Goal: Transaction & Acquisition: Purchase product/service

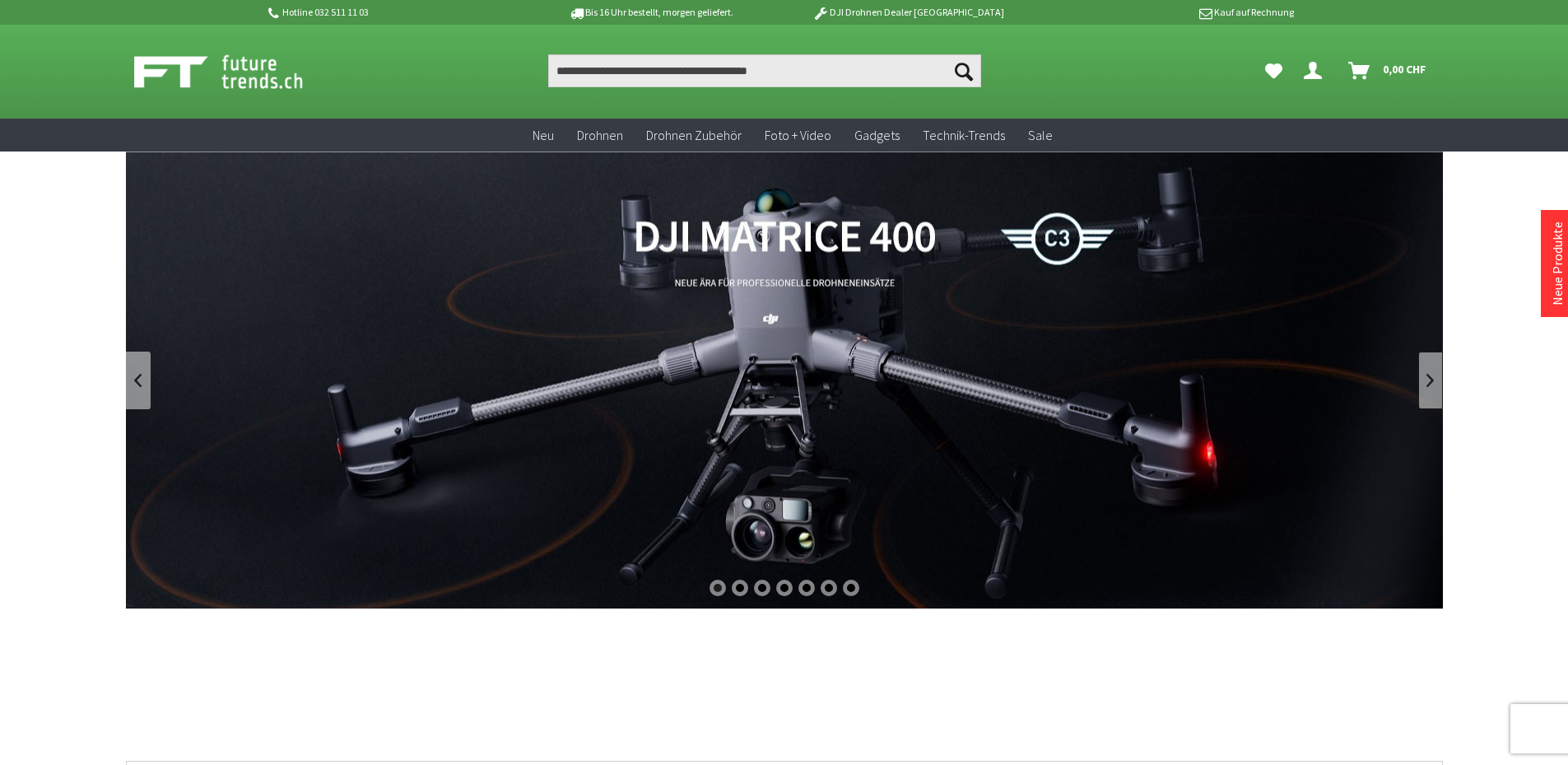
click at [1426, 382] on link at bounding box center [1430, 381] width 24 height 58
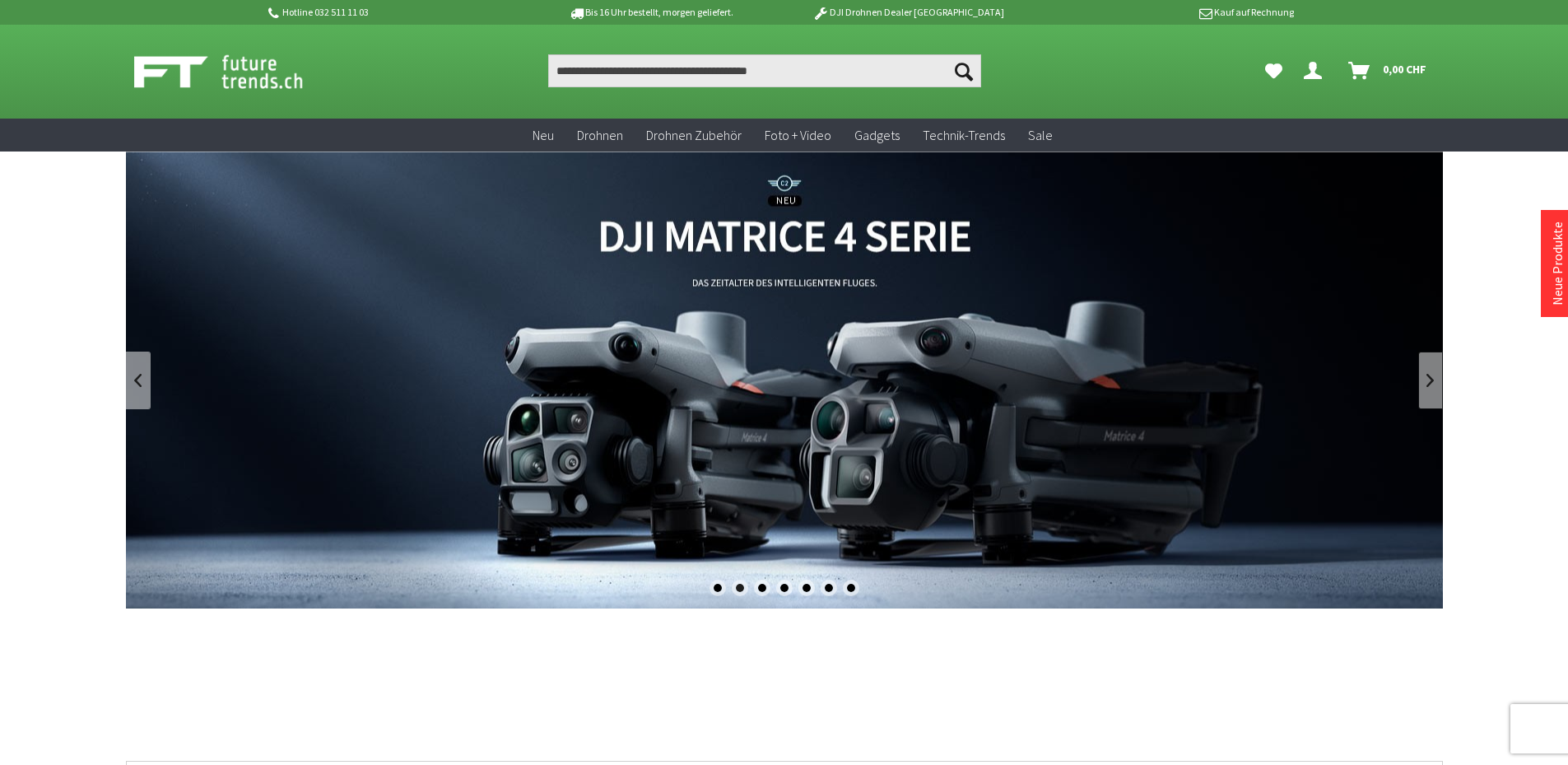
click at [1426, 382] on link at bounding box center [1430, 381] width 24 height 58
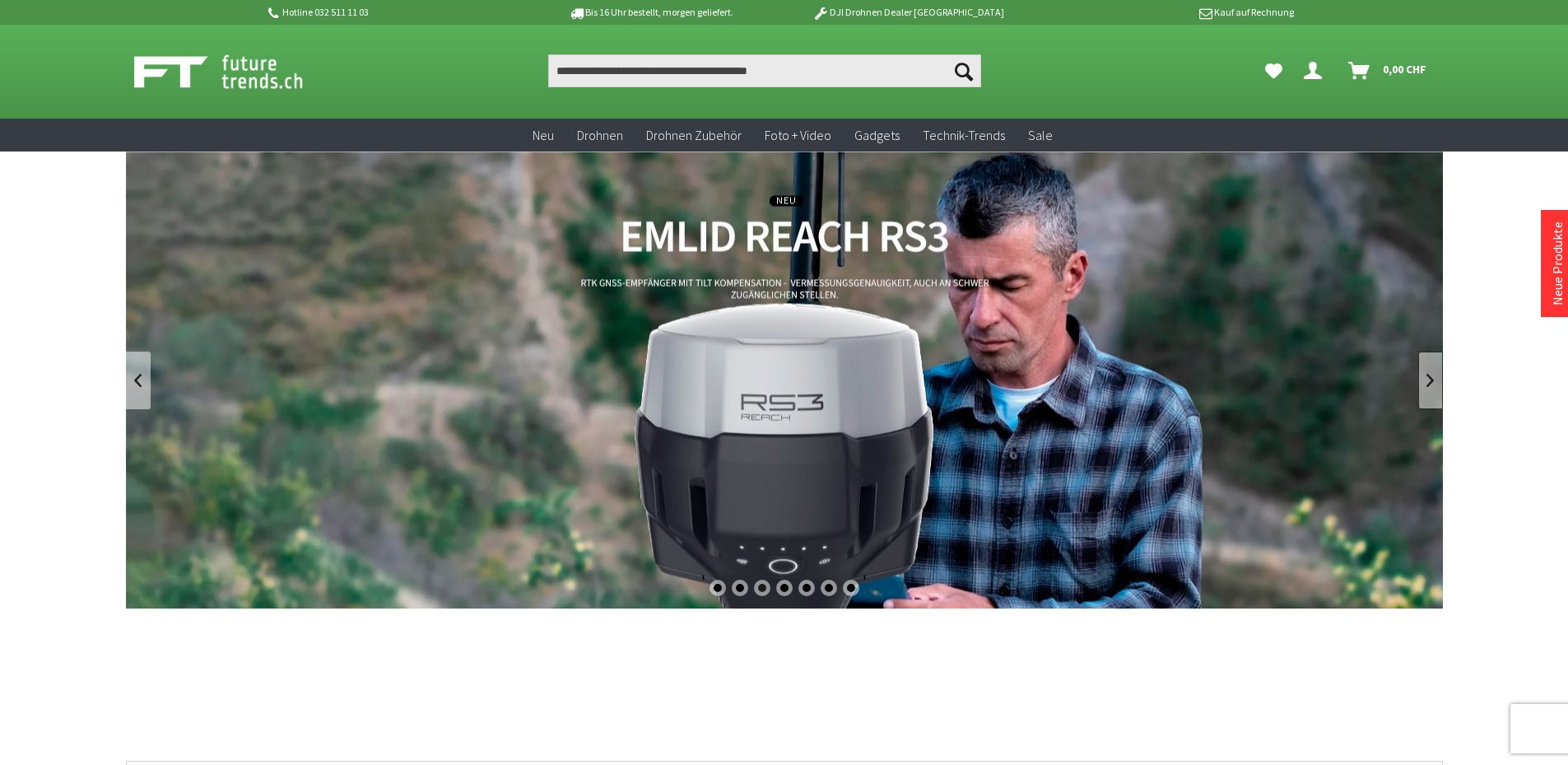
click at [1426, 382] on link at bounding box center [1430, 381] width 24 height 58
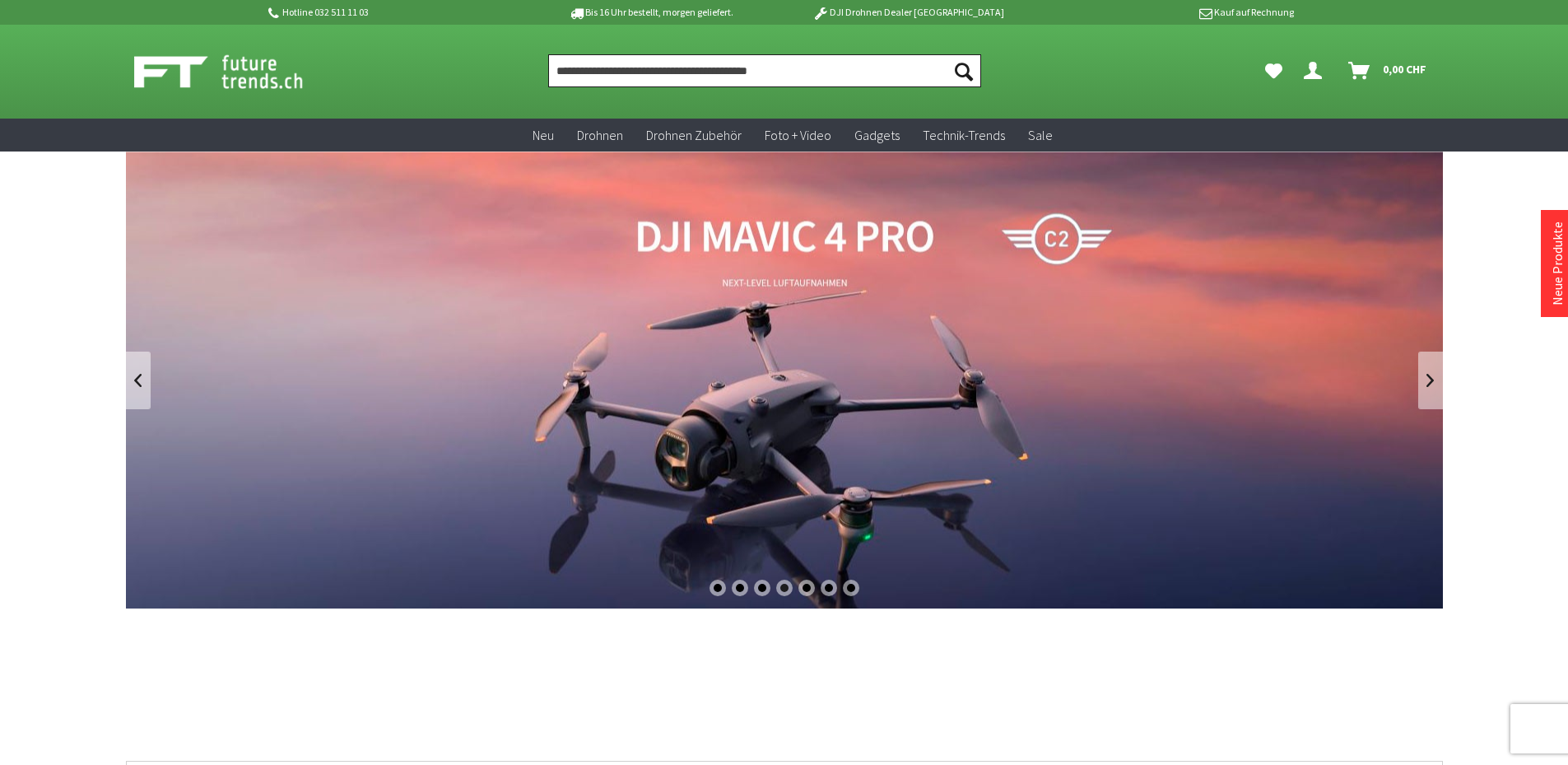
click at [705, 60] on input "Produkt, Marke, Kategorie, EAN, Artikelnummer…" at bounding box center [765, 70] width 433 height 33
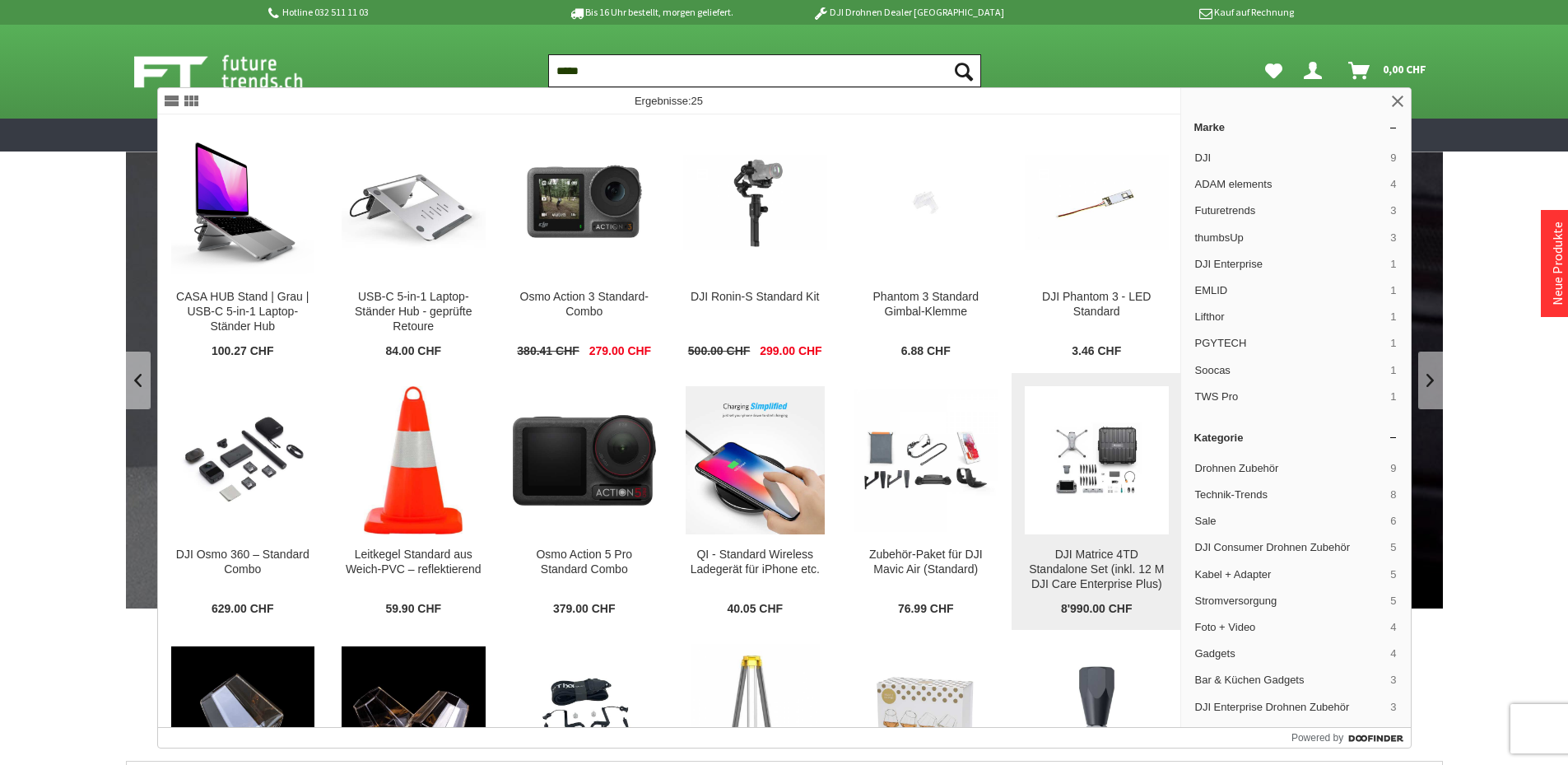
type input "*****"
click at [1088, 500] on img at bounding box center [1097, 460] width 144 height 104
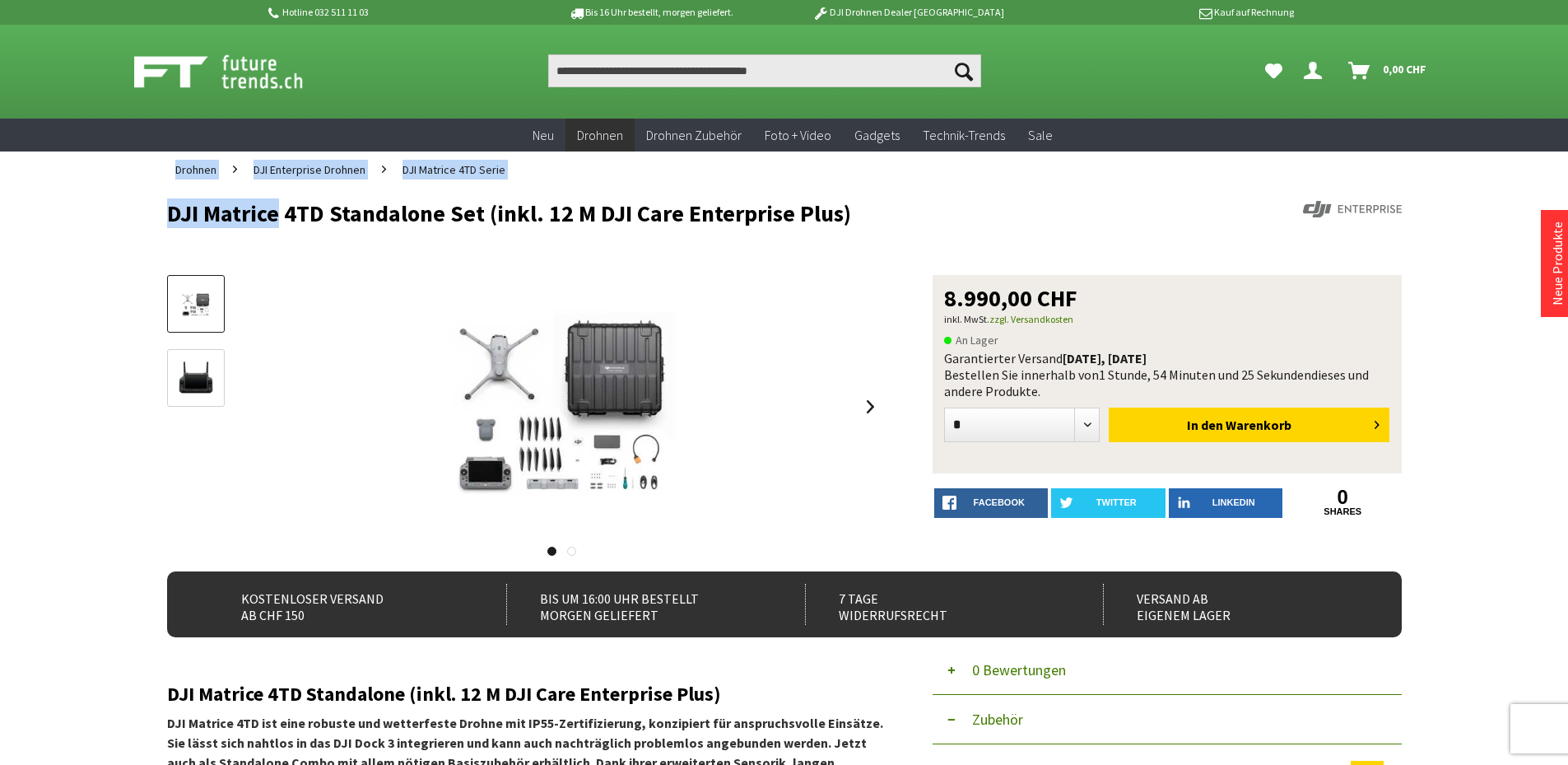
drag, startPoint x: 266, startPoint y: 209, endPoint x: 702, endPoint y: 184, distance: 436.7
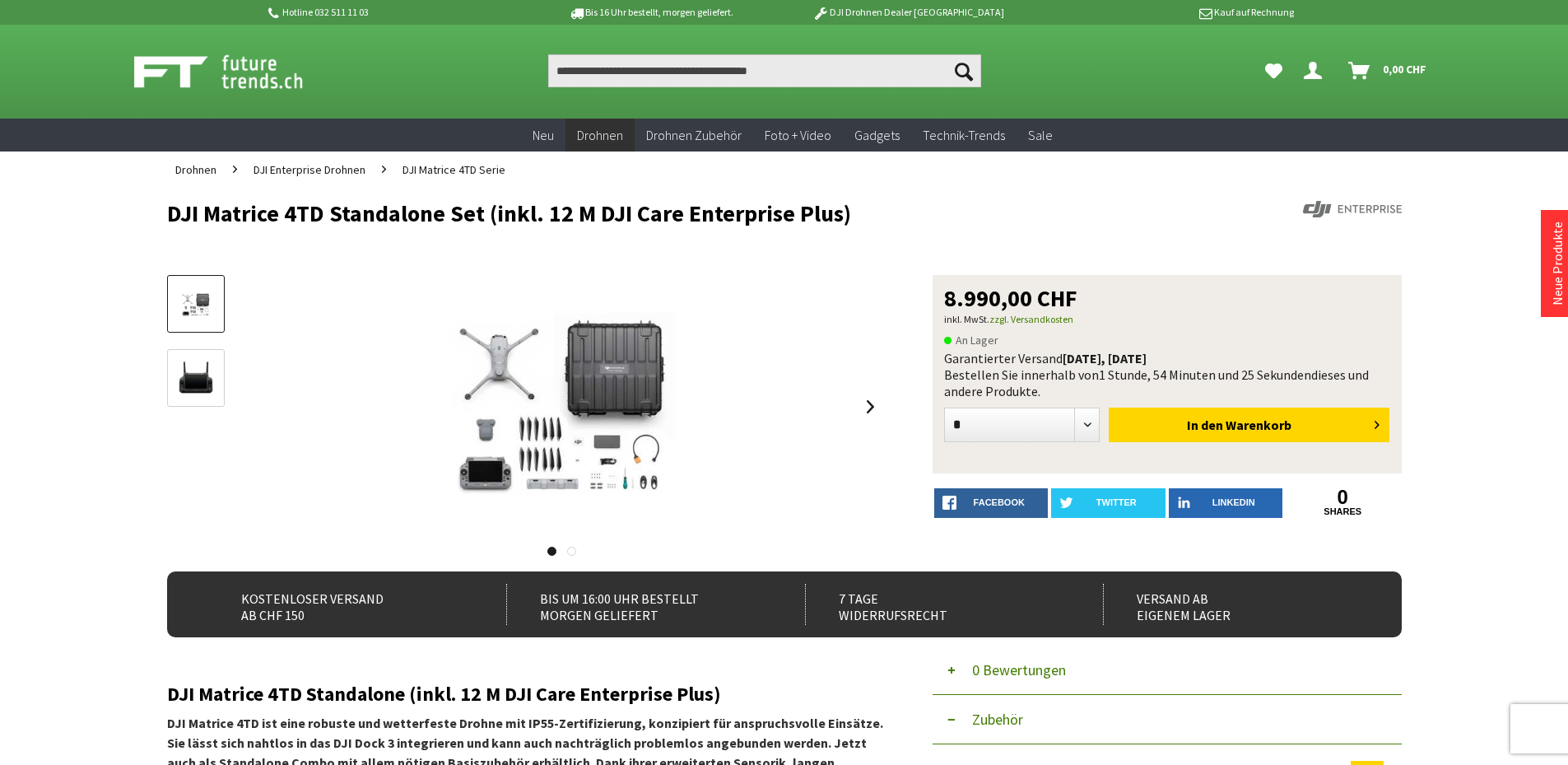
click at [702, 184] on ul "Drohnen DJI Enterprise Drohnen DJI Matrice 4TD Serie" at bounding box center [784, 169] width 1235 height 36
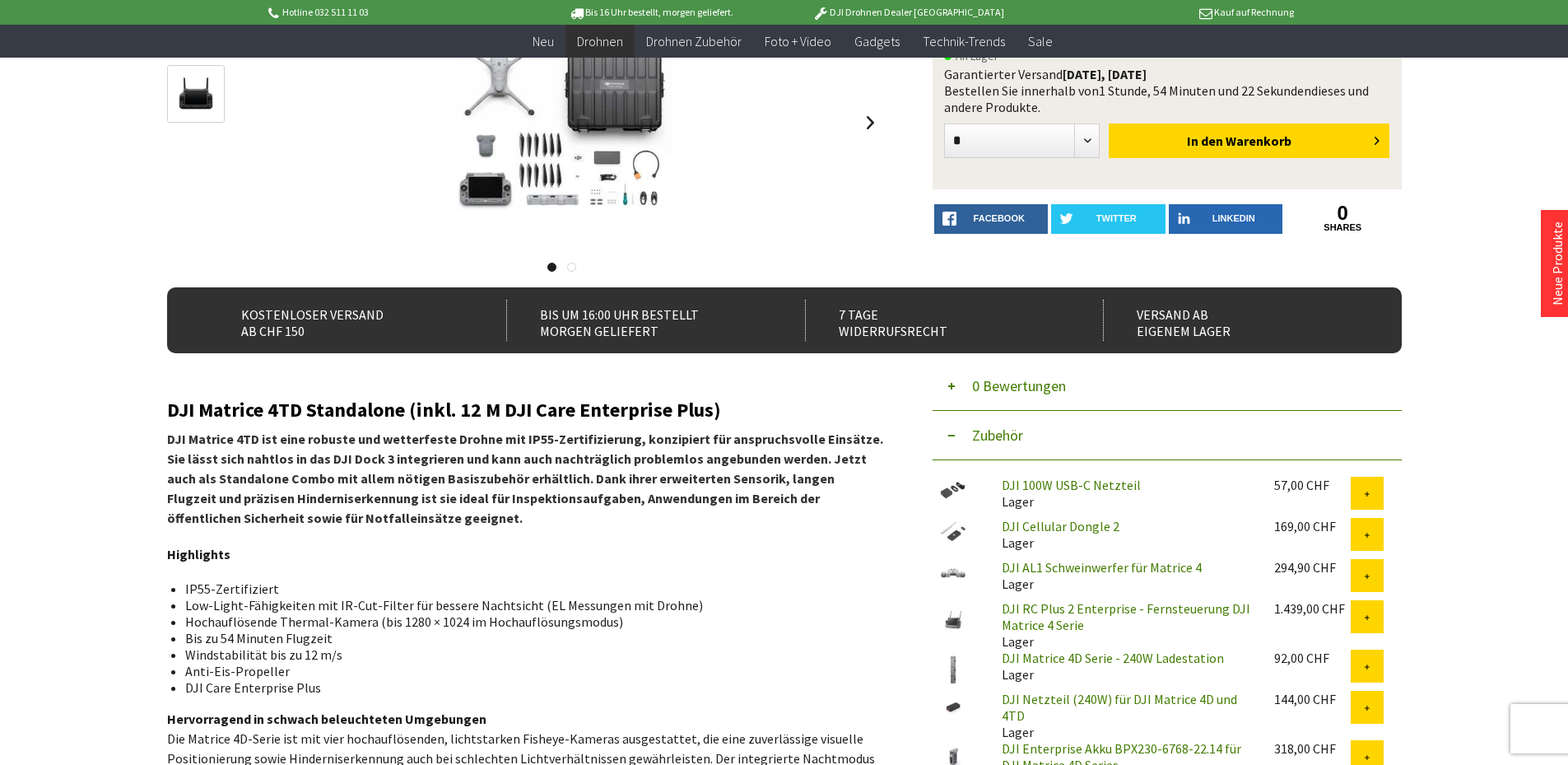
scroll to position [329, 0]
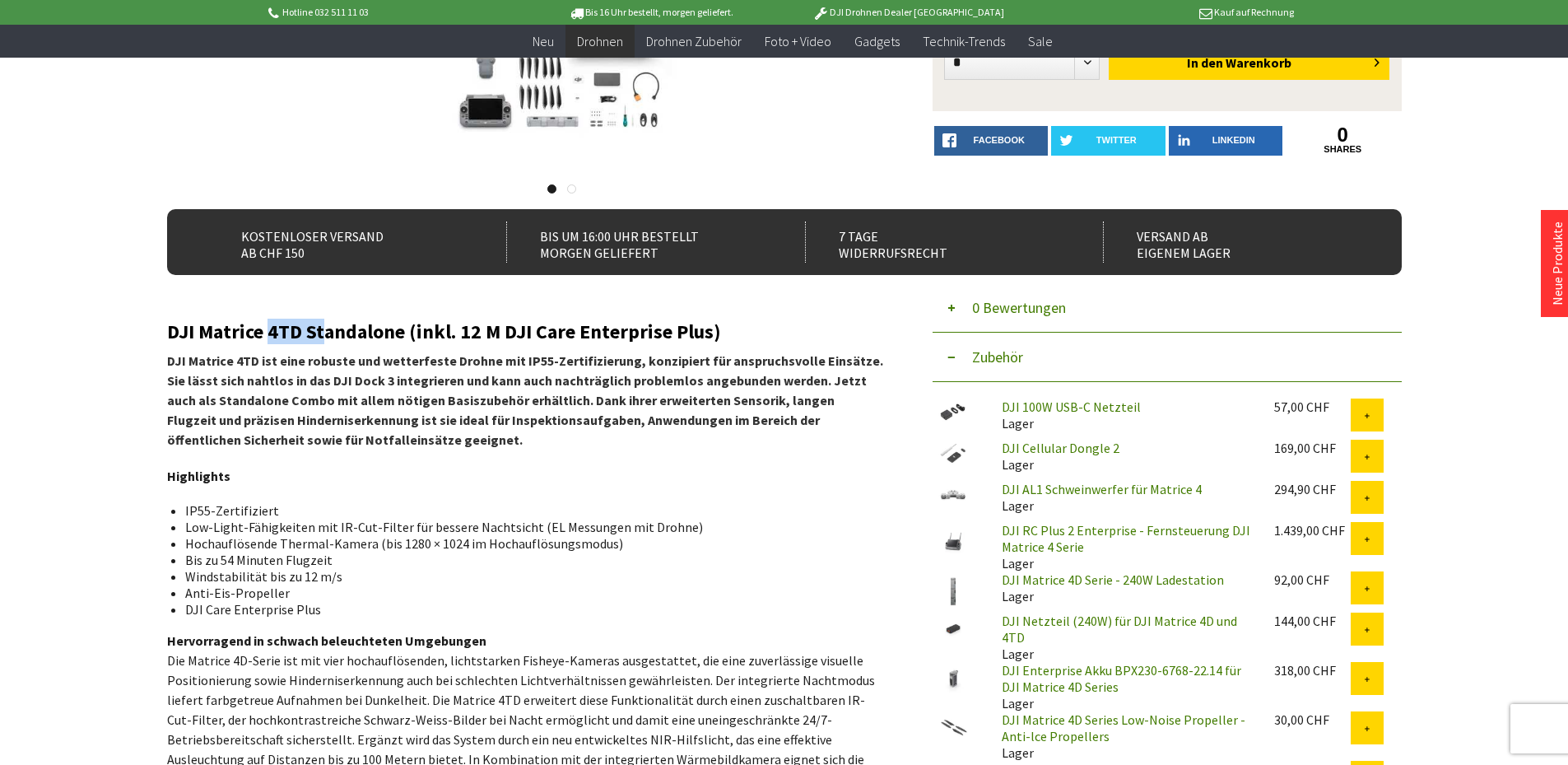
drag, startPoint x: 267, startPoint y: 327, endPoint x: 321, endPoint y: 329, distance: 54.0
click at [321, 329] on h2 "DJI Matrice 4TD Standalone (inkl. 12 M DJI Care Enterprise Plus)" at bounding box center [525, 332] width 716 height 22
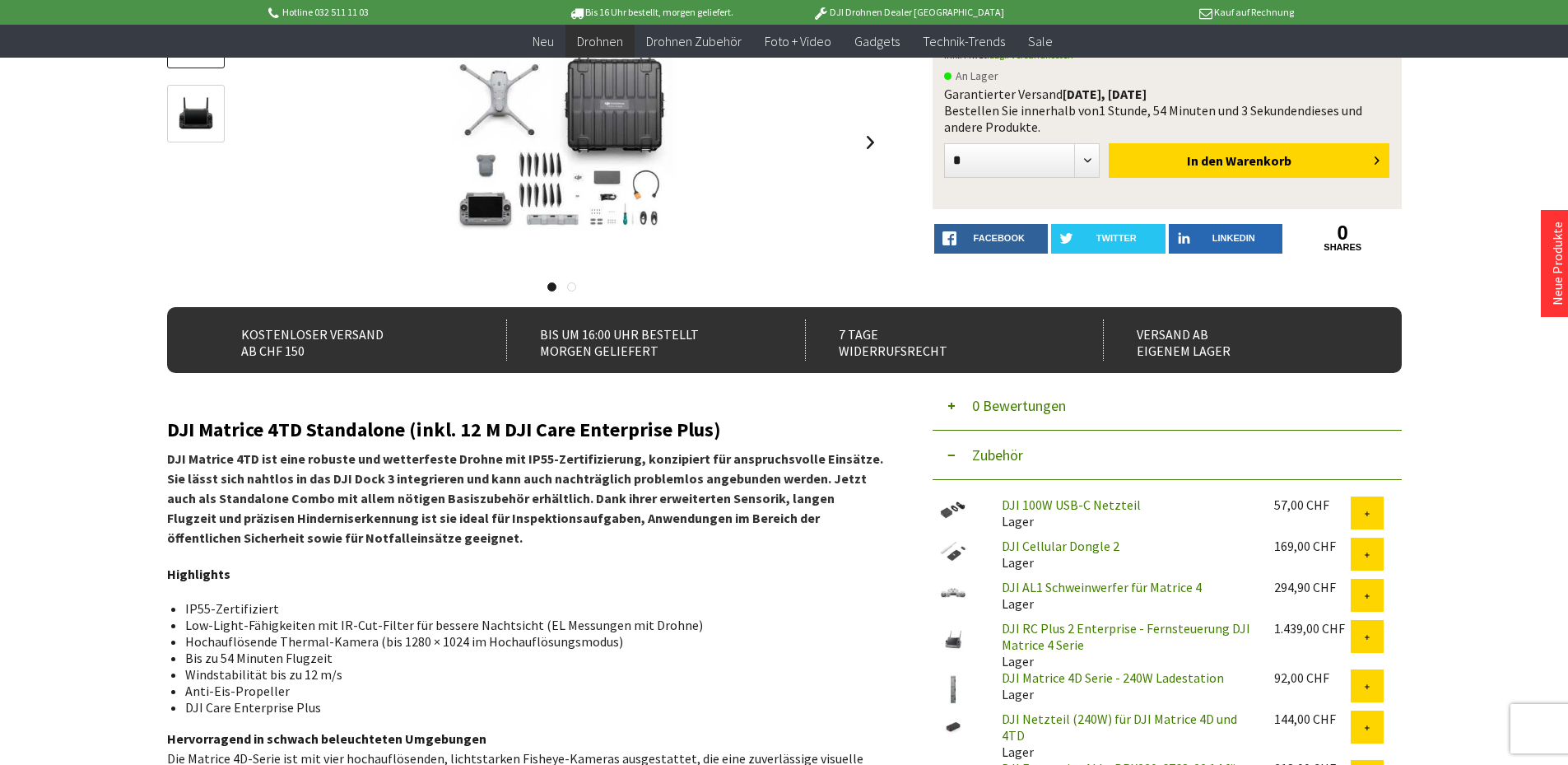
scroll to position [165, 0]
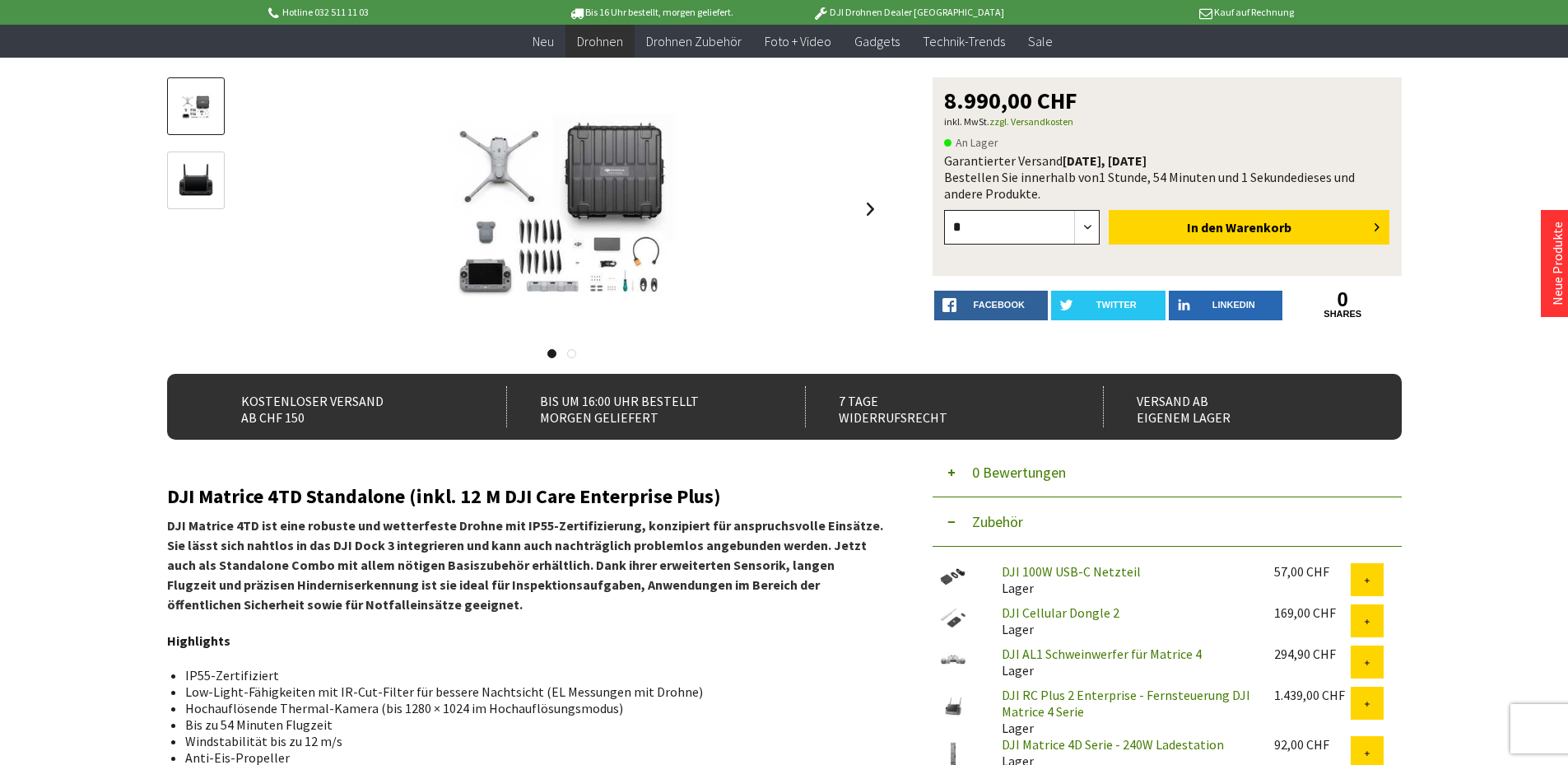
click at [993, 228] on select "* * * * * * * * * ** ** ** ** ** ** ** ** ** ** **" at bounding box center [1023, 227] width 157 height 34
select select "*"
click at [945, 210] on select "* * * * * * * * * ** ** ** ** ** ** ** ** ** ** **" at bounding box center [1023, 227] width 157 height 34
click at [1220, 231] on span "In den" at bounding box center [1205, 227] width 36 height 16
